Goal: Task Accomplishment & Management: Complete application form

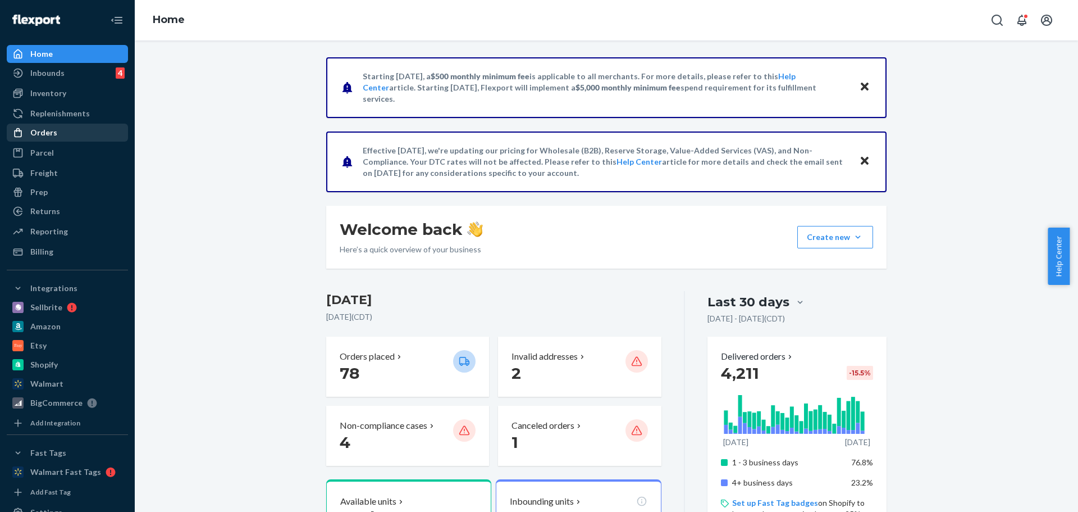
click at [36, 131] on div "Orders" at bounding box center [43, 132] width 27 height 11
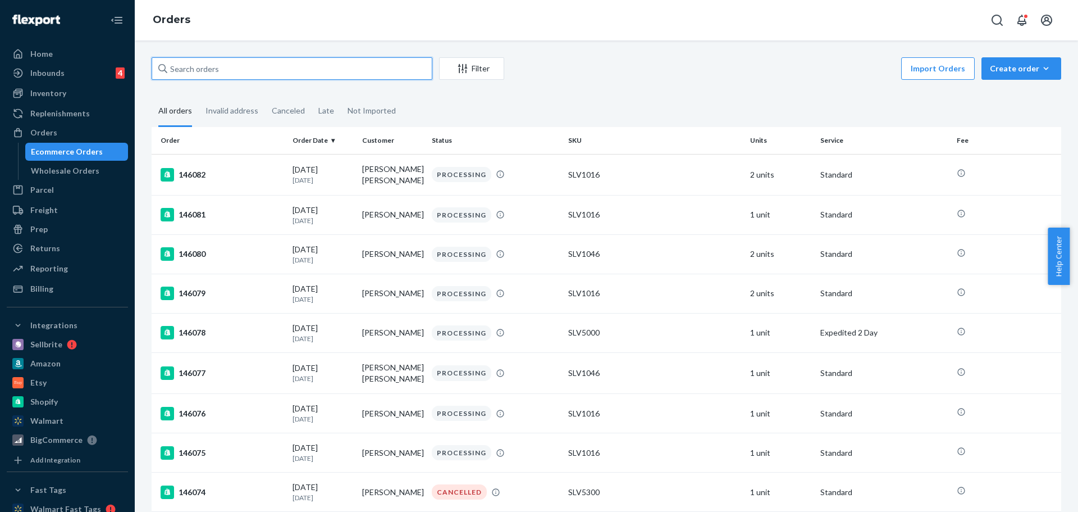
click at [236, 65] on input "text" at bounding box center [292, 68] width 281 height 22
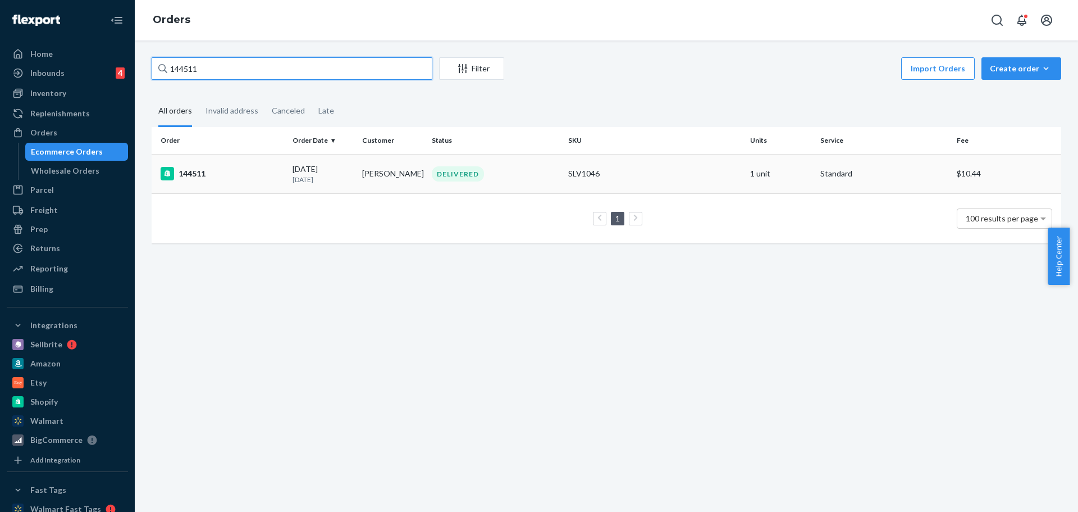
type input "144511"
click at [195, 175] on div "144511" at bounding box center [222, 173] width 123 height 13
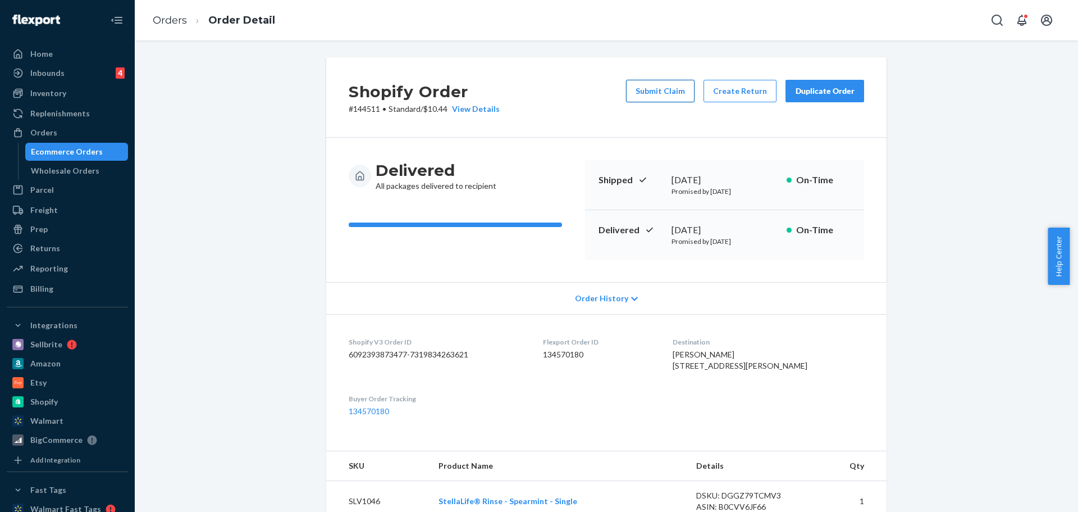
click at [654, 94] on button "Submit Claim" at bounding box center [660, 91] width 69 height 22
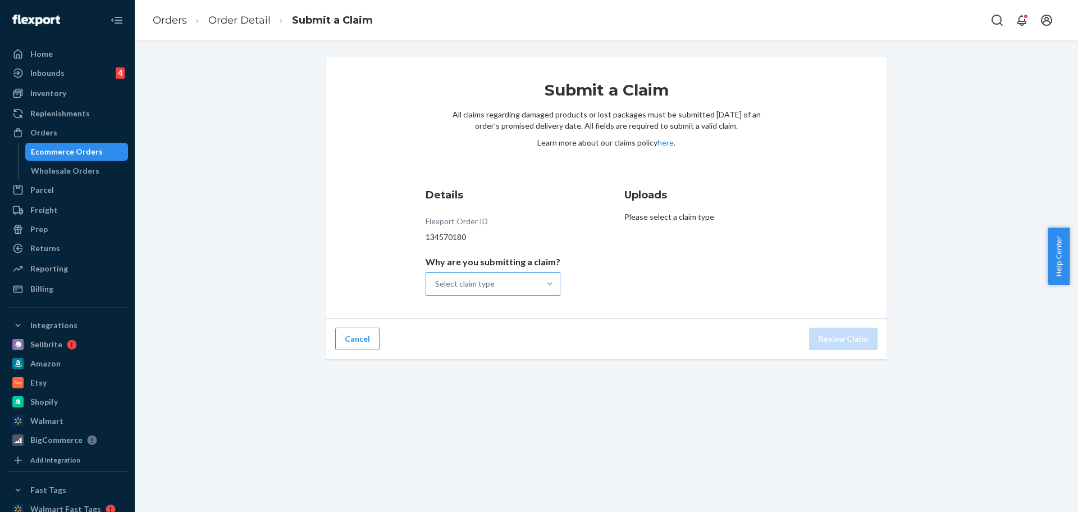
click at [540, 280] on div at bounding box center [550, 283] width 20 height 11
click at [436, 280] on input "Why are you submitting a claim? Select claim type" at bounding box center [435, 283] width 1 height 11
click at [492, 331] on div "Order delivered damaged" at bounding box center [493, 333] width 130 height 22
click at [436, 289] on input "Why are you submitting a claim? option Order delivered damaged focused, 2 of 4.…" at bounding box center [435, 283] width 1 height 11
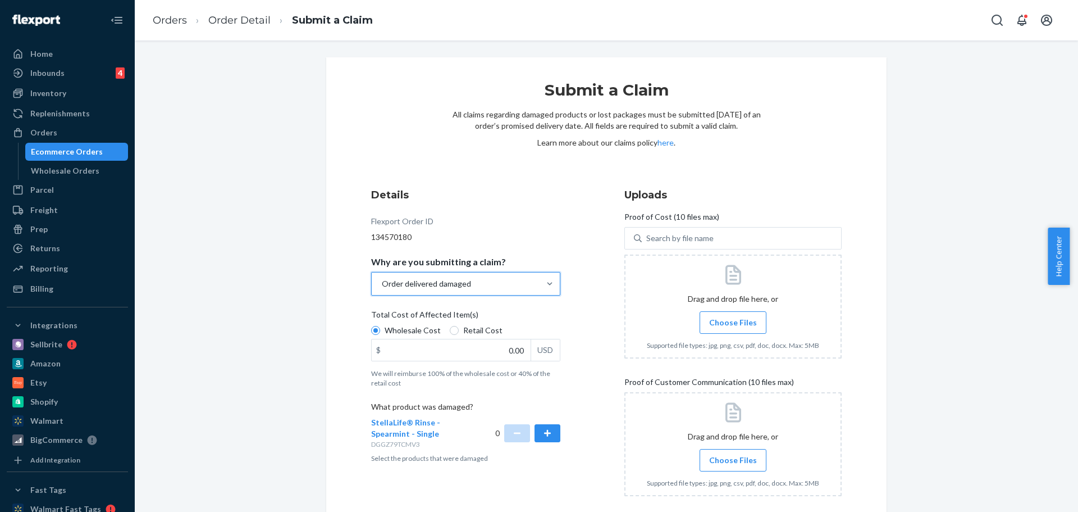
click at [452, 327] on label "Retail Cost" at bounding box center [476, 330] width 53 height 11
click at [452, 327] on input "Retail Cost" at bounding box center [454, 330] width 9 height 9
radio input "true"
radio input "false"
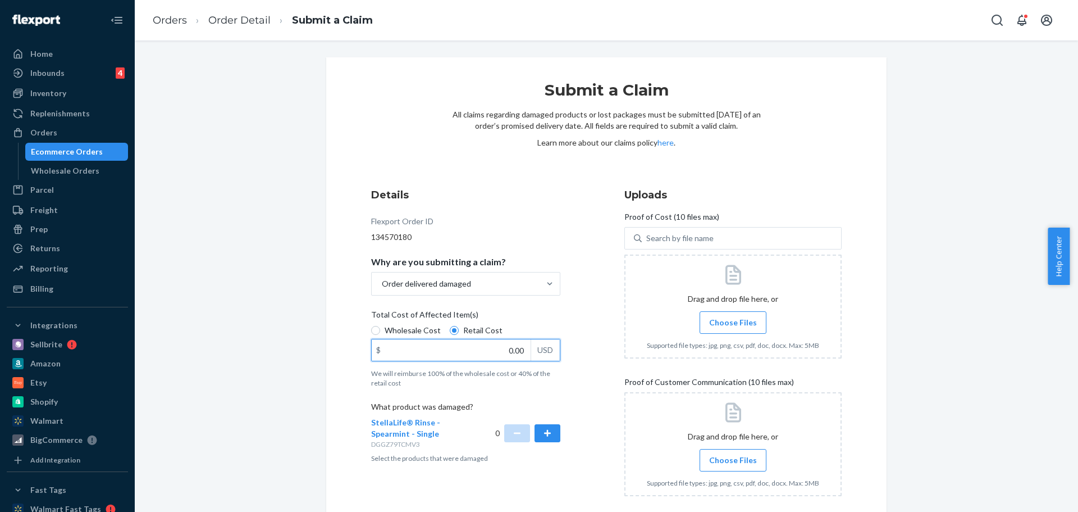
click at [478, 344] on input "0.00" at bounding box center [451, 349] width 159 height 21
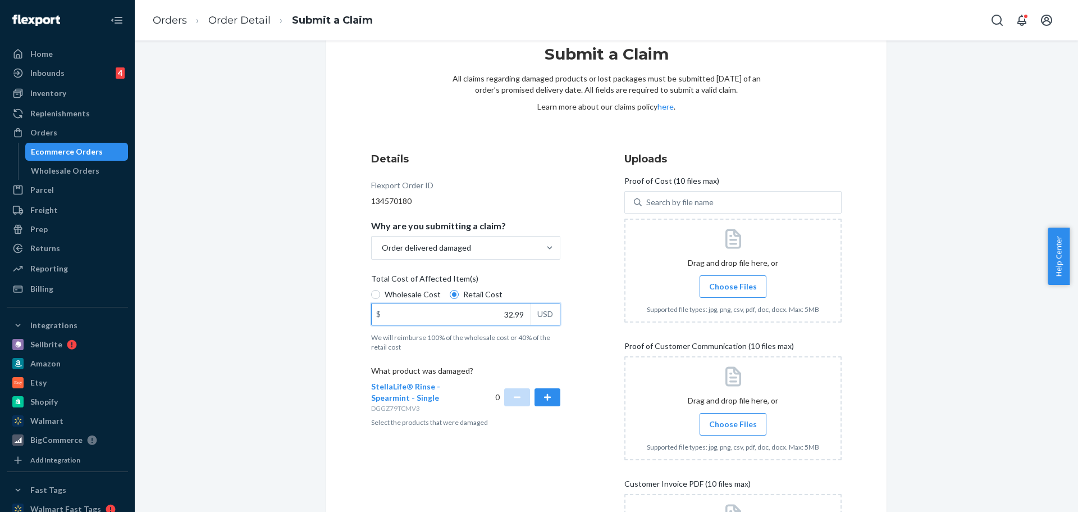
scroll to position [56, 0]
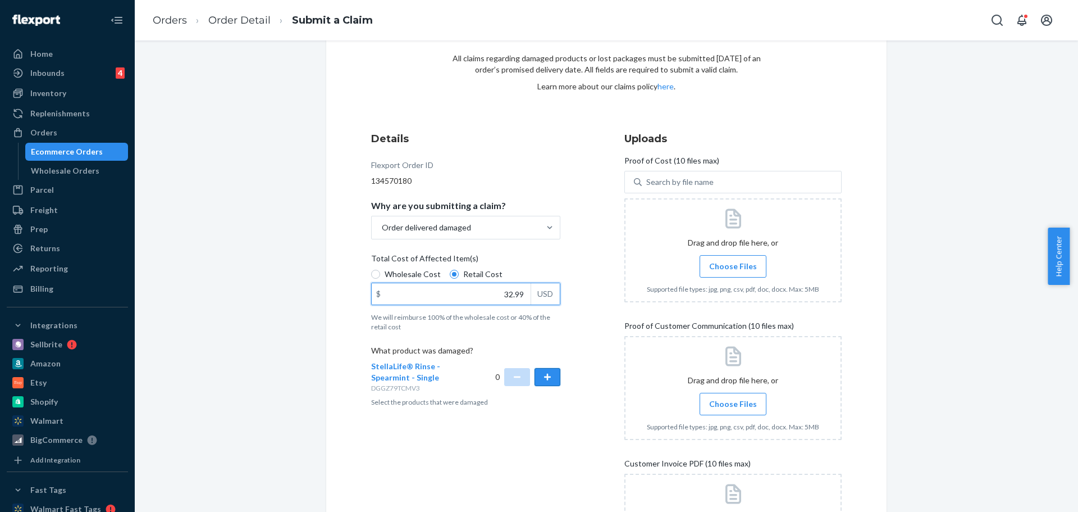
type input "32.99"
click at [546, 380] on button "button" at bounding box center [548, 377] width 26 height 18
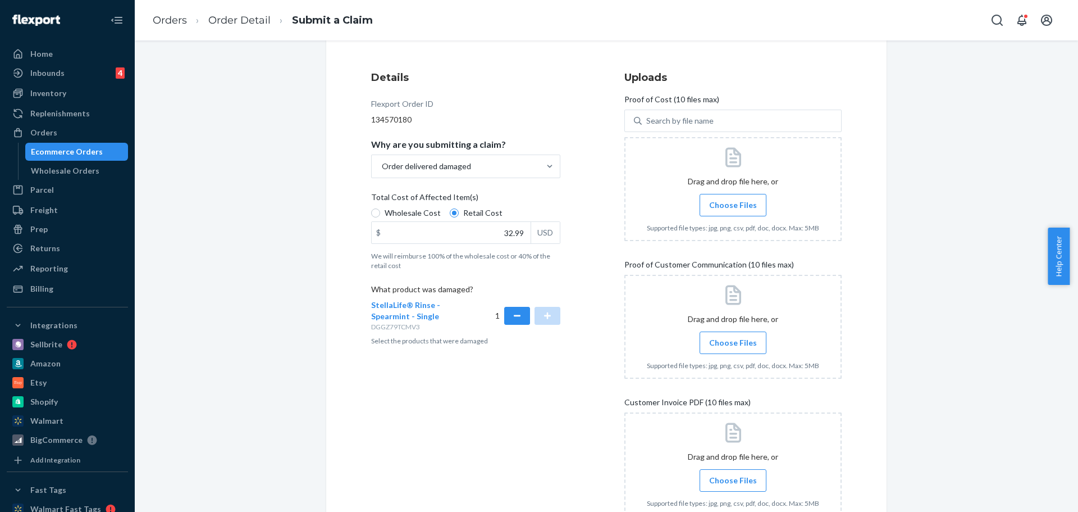
scroll to position [168, 0]
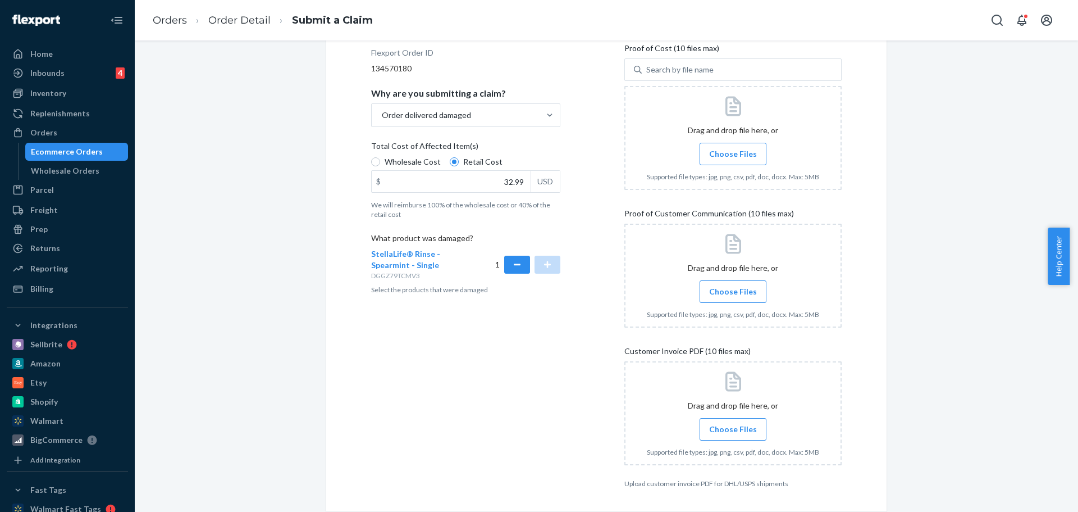
click at [733, 157] on span "Choose Files" at bounding box center [733, 153] width 48 height 11
click at [733, 157] on input "Choose Files" at bounding box center [733, 154] width 1 height 12
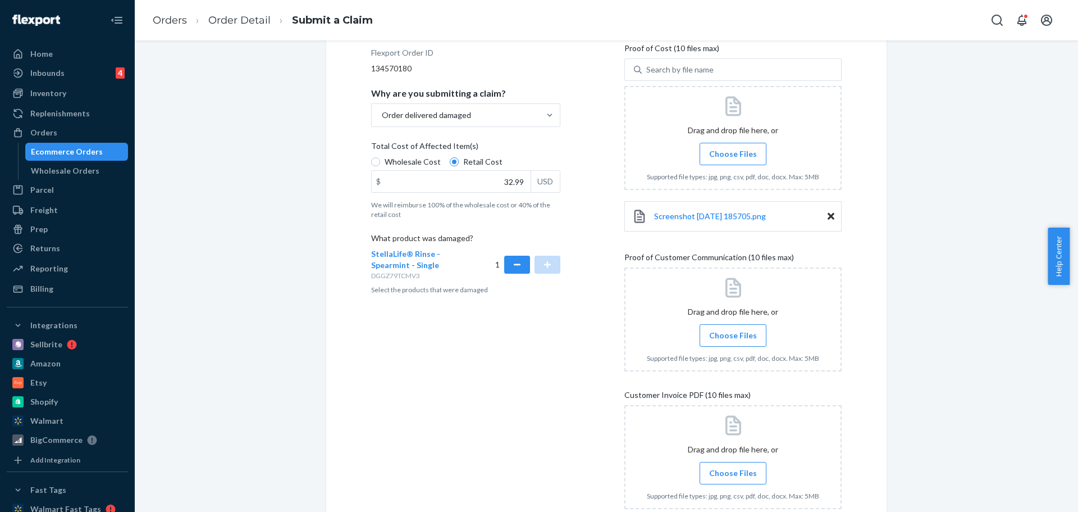
click at [735, 334] on span "Choose Files" at bounding box center [733, 335] width 48 height 11
click at [733, 334] on input "Choose Files" at bounding box center [733, 335] width 1 height 12
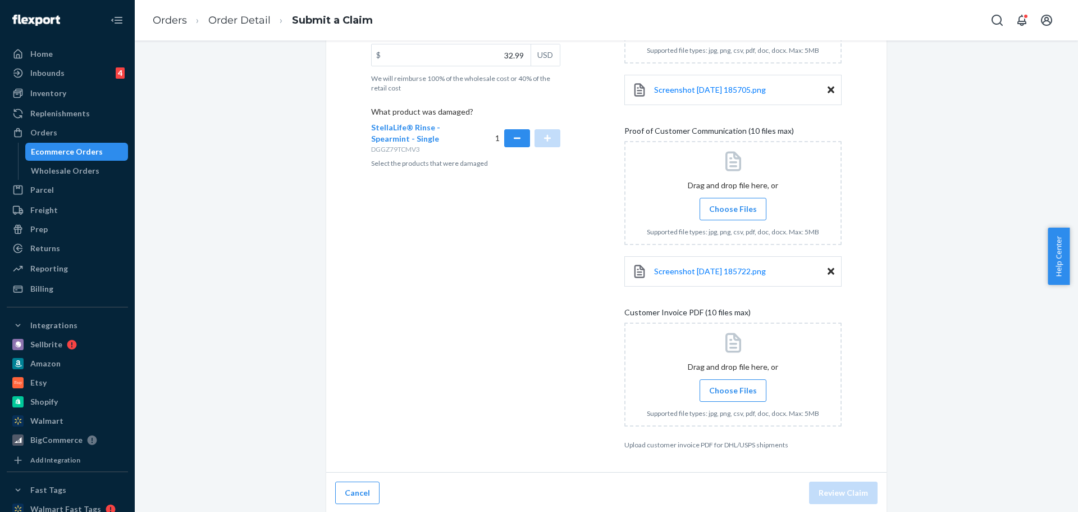
scroll to position [297, 0]
click at [730, 393] on span "Choose Files" at bounding box center [733, 388] width 48 height 11
click at [733, 393] on input "Choose Files" at bounding box center [733, 388] width 1 height 12
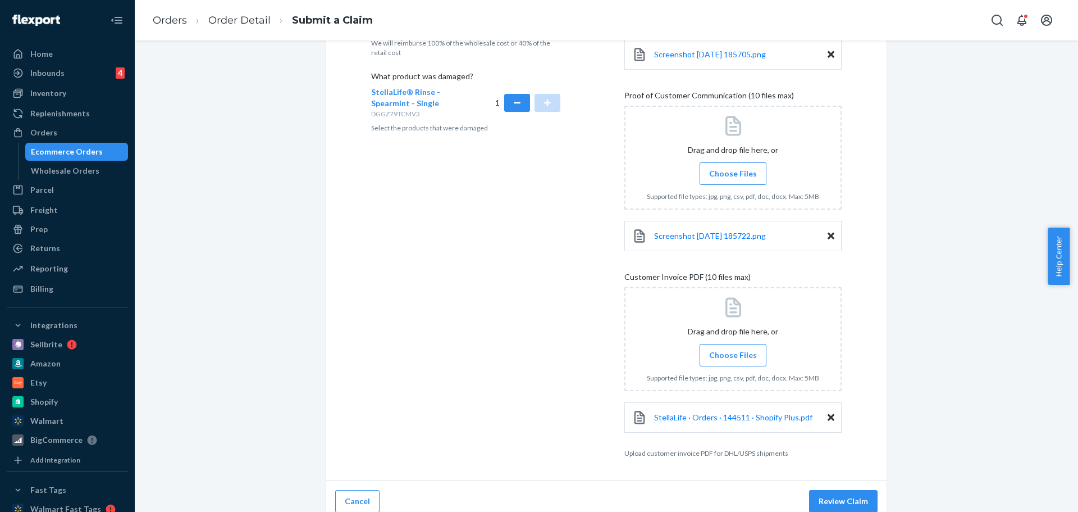
scroll to position [340, 0]
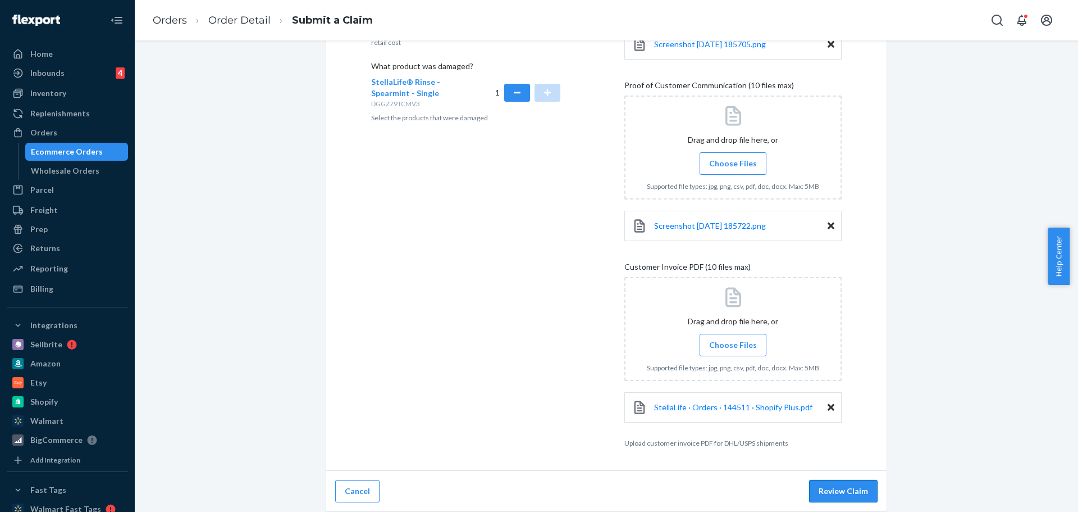
click at [836, 491] on button "Review Claim" at bounding box center [843, 491] width 69 height 22
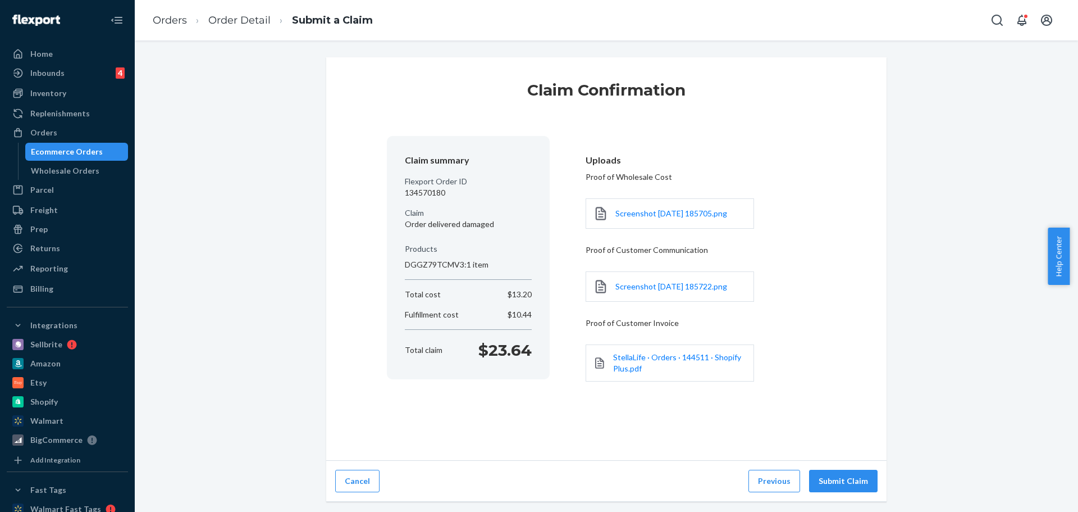
click at [425, 195] on p "134570180" at bounding box center [468, 192] width 127 height 11
copy p "134570180"
click at [858, 478] on button "Submit Claim" at bounding box center [843, 481] width 69 height 22
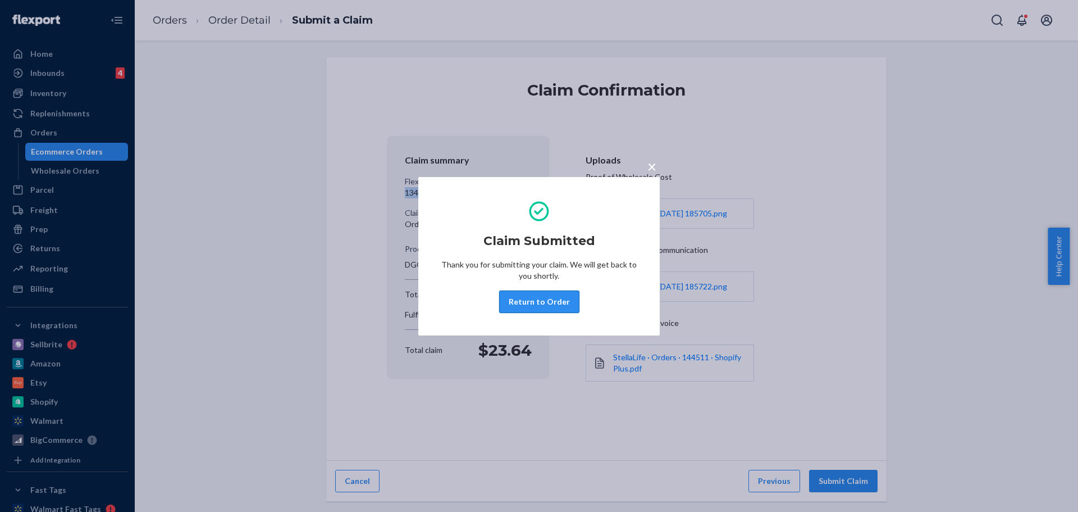
click at [545, 303] on button "Return to Order" at bounding box center [539, 301] width 80 height 22
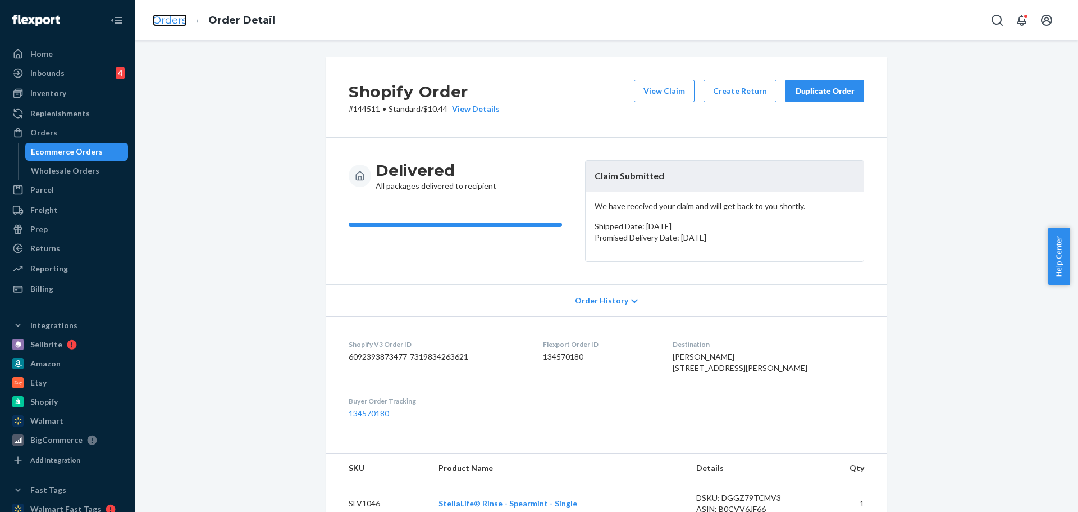
click at [172, 17] on link "Orders" at bounding box center [170, 20] width 34 height 12
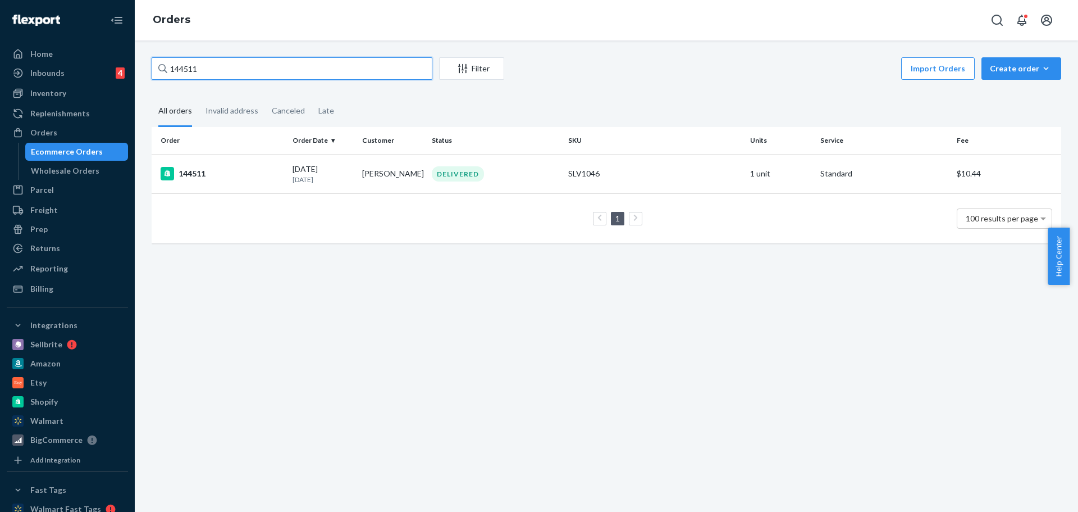
click at [210, 72] on input "144511" at bounding box center [292, 68] width 281 height 22
type input "142596"
click at [204, 174] on div "142596" at bounding box center [222, 173] width 123 height 13
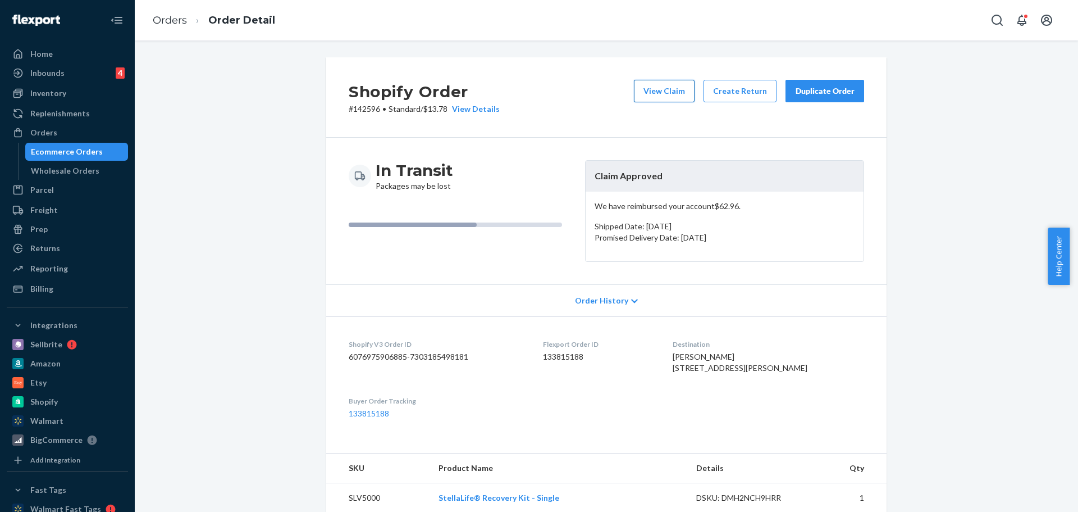
click at [658, 90] on button "View Claim" at bounding box center [664, 91] width 61 height 22
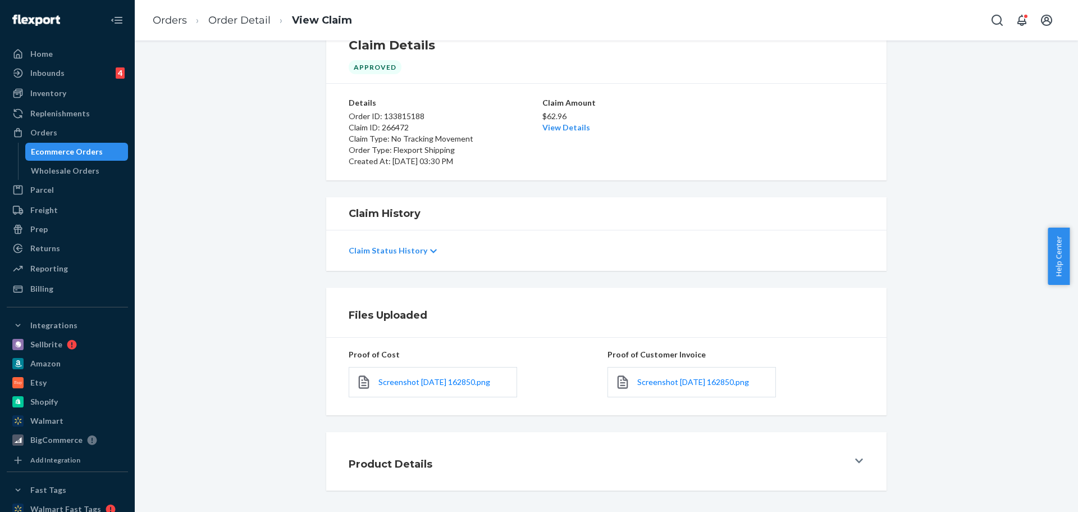
scroll to position [42, 0]
click at [553, 120] on p "$62.96" at bounding box center [607, 115] width 128 height 11
click at [552, 124] on link "View Details" at bounding box center [567, 126] width 48 height 10
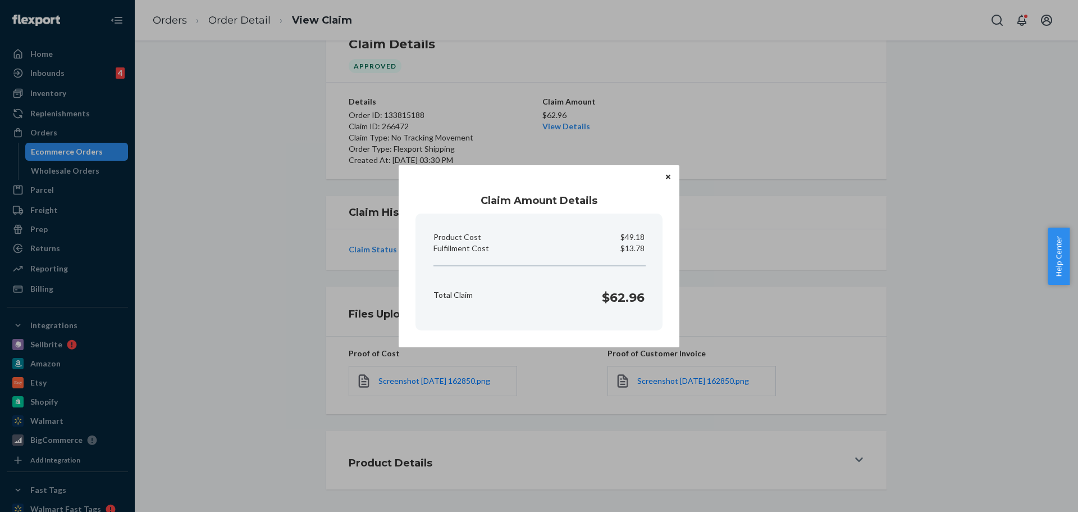
click at [669, 173] on button "Close" at bounding box center [668, 177] width 11 height 12
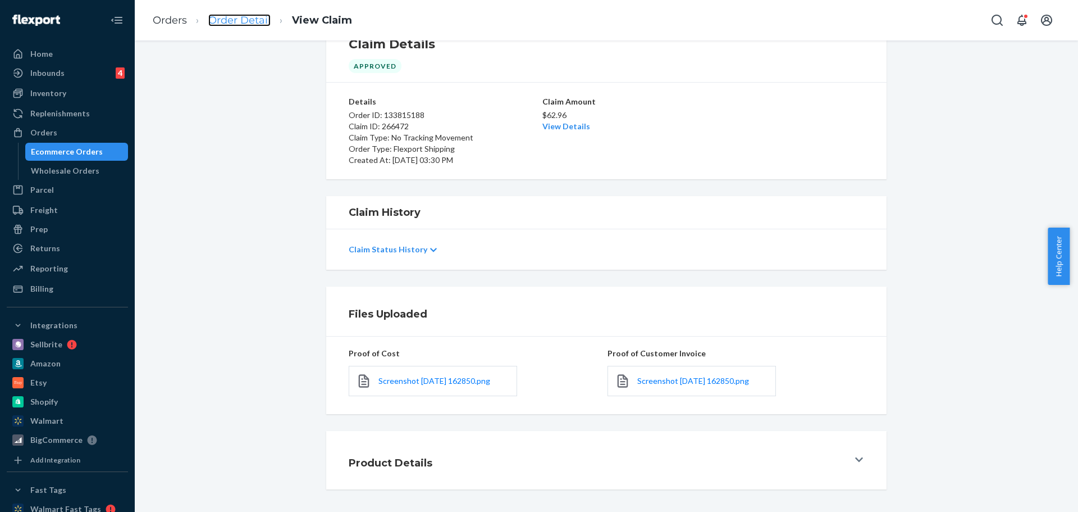
click at [243, 22] on link "Order Detail" at bounding box center [239, 20] width 62 height 12
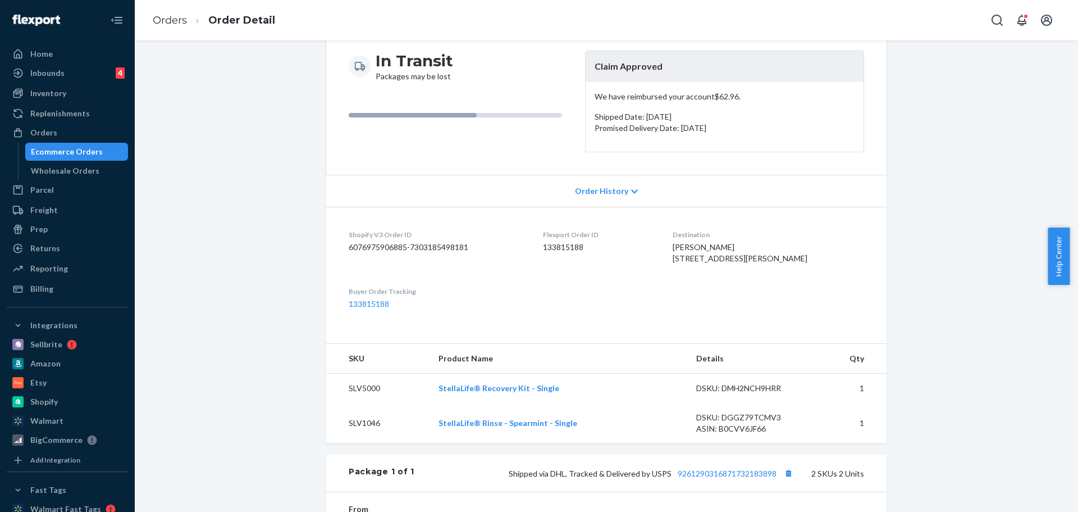
scroll to position [168, 0]
